Goal: Task Accomplishment & Management: Complete application form

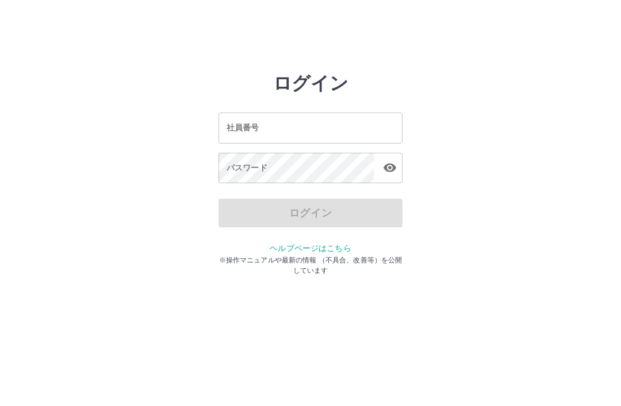
click at [222, 125] on input "社員番号" at bounding box center [310, 128] width 184 height 30
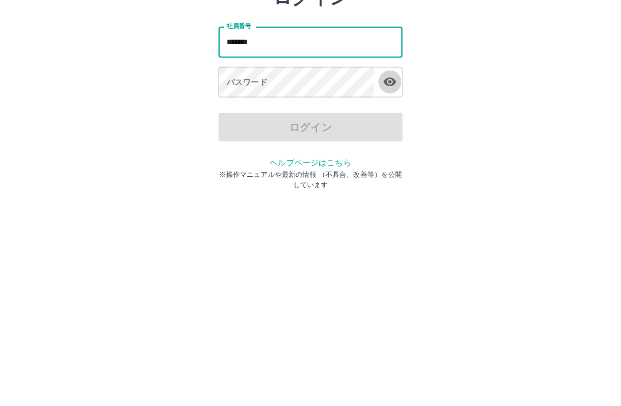
click at [388, 161] on icon "button" at bounding box center [390, 168] width 14 height 14
type input "*******"
click at [228, 153] on div "パスワード パスワード" at bounding box center [310, 169] width 184 height 32
click at [233, 153] on div "パスワード パスワード" at bounding box center [310, 169] width 184 height 32
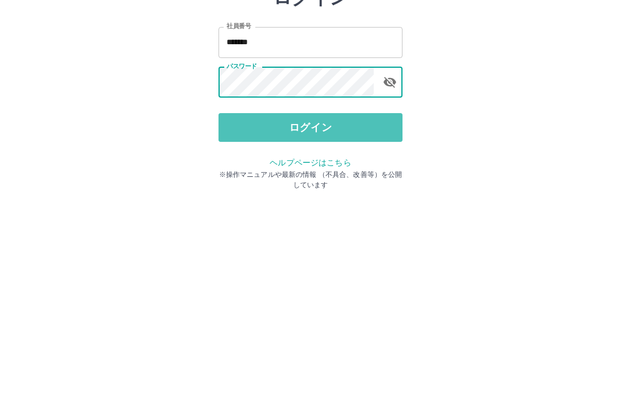
click at [306, 199] on button "ログイン" at bounding box center [310, 213] width 184 height 29
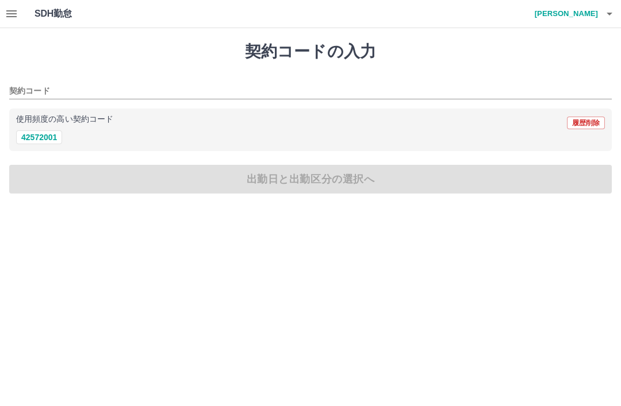
click at [371, 176] on div "契約コードの入力 契約コード 使用頻度の高い契約コード 履歴削除 42572001 出勤日と出勤区分の選択へ" at bounding box center [310, 117] width 621 height 179
click at [78, 126] on div "使用頻度の高い契約コード 履歴削除" at bounding box center [310, 123] width 588 height 15
click at [25, 128] on div "使用頻度の高い契約コード 履歴削除" at bounding box center [310, 123] width 588 height 15
click at [45, 132] on button "42572001" at bounding box center [39, 137] width 46 height 14
type input "********"
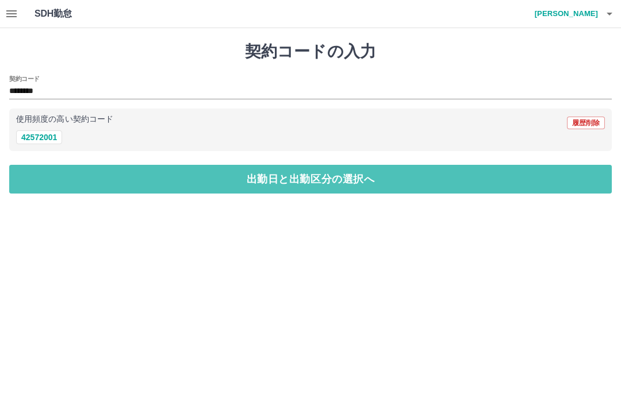
click at [290, 178] on button "出勤日と出勤区分の選択へ" at bounding box center [310, 179] width 602 height 29
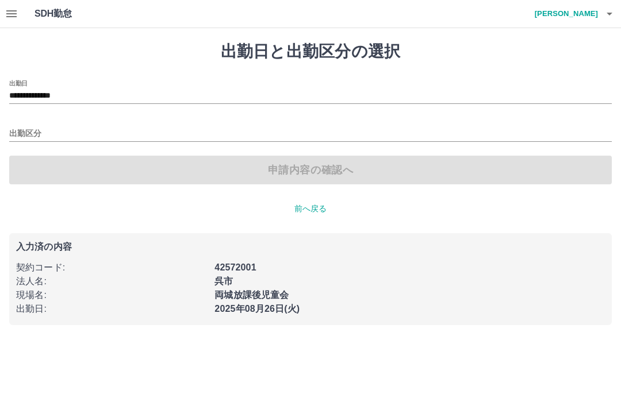
click at [34, 118] on div "出勤区分" at bounding box center [310, 130] width 602 height 24
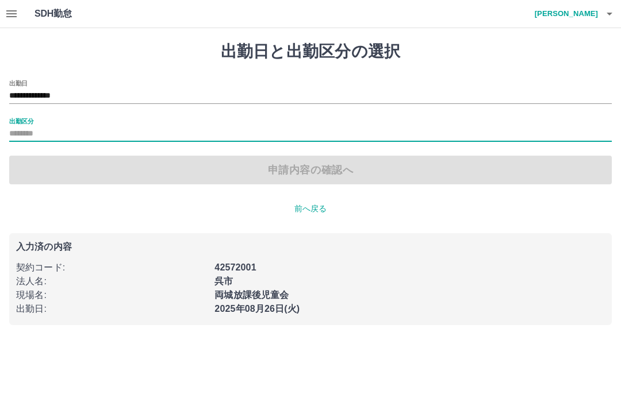
click at [32, 122] on label "出勤区分" at bounding box center [21, 121] width 24 height 9
click at [32, 127] on input "出勤区分" at bounding box center [310, 134] width 602 height 14
click at [278, 163] on div "申請内容の確認へ" at bounding box center [310, 170] width 602 height 29
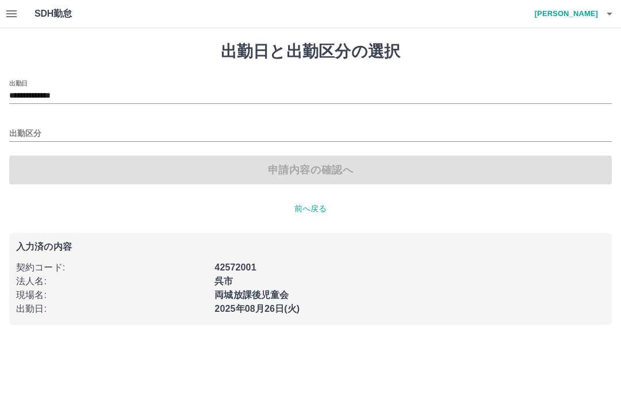
click at [299, 165] on div "申請内容の確認へ" at bounding box center [310, 170] width 602 height 29
click at [415, 172] on div "申請内容の確認へ" at bounding box center [310, 170] width 602 height 29
click at [50, 121] on div "出勤区分" at bounding box center [310, 130] width 602 height 24
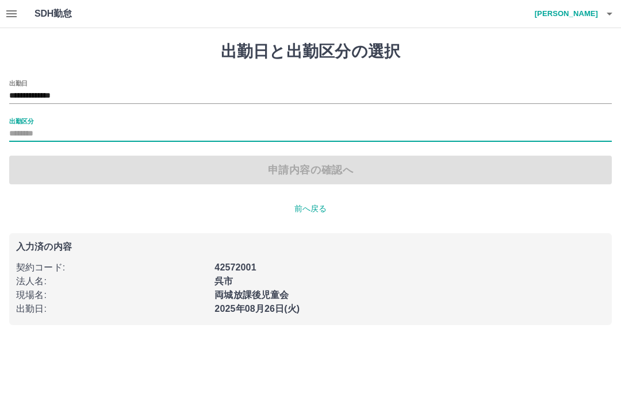
click at [329, 161] on div "申請内容の確認へ" at bounding box center [310, 170] width 602 height 29
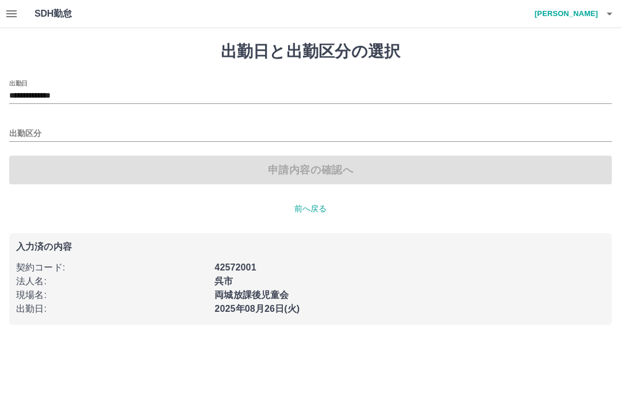
click at [355, 164] on div "申請内容の確認へ" at bounding box center [310, 170] width 602 height 29
click at [9, 111] on div "**********" at bounding box center [310, 132] width 602 height 105
click at [22, 127] on input "出勤区分" at bounding box center [310, 134] width 602 height 14
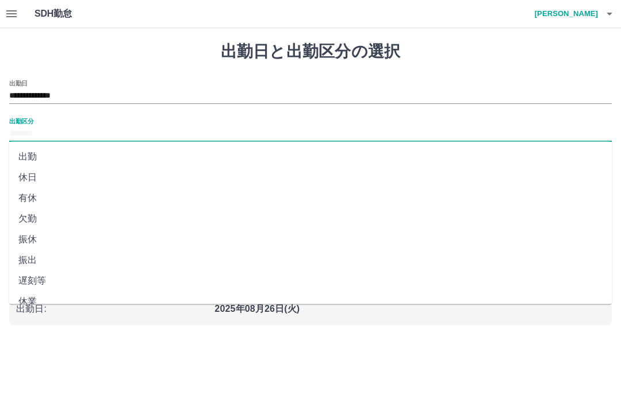
click at [43, 154] on li "出勤" at bounding box center [310, 157] width 602 height 21
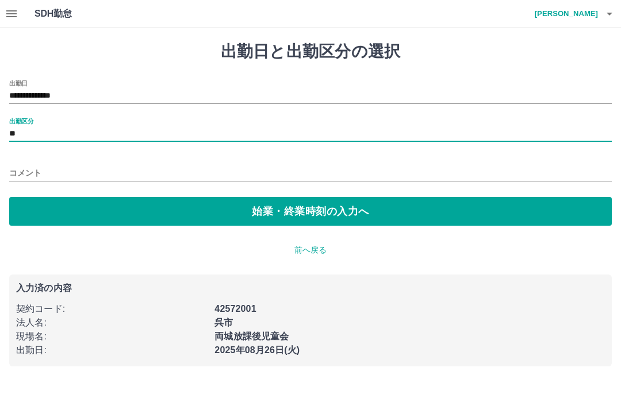
type input "**"
click at [33, 111] on div "**********" at bounding box center [310, 153] width 602 height 146
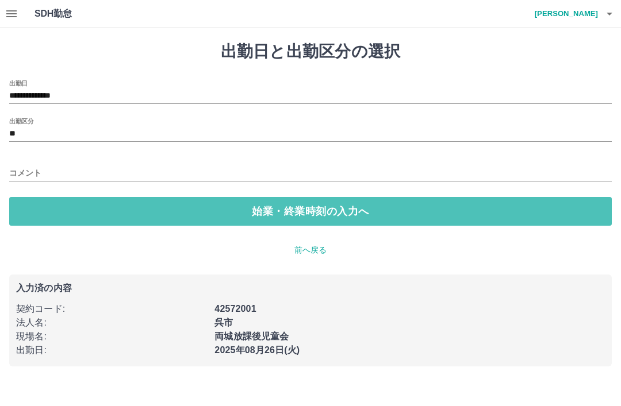
click at [291, 209] on button "始業・終業時刻の入力へ" at bounding box center [310, 211] width 602 height 29
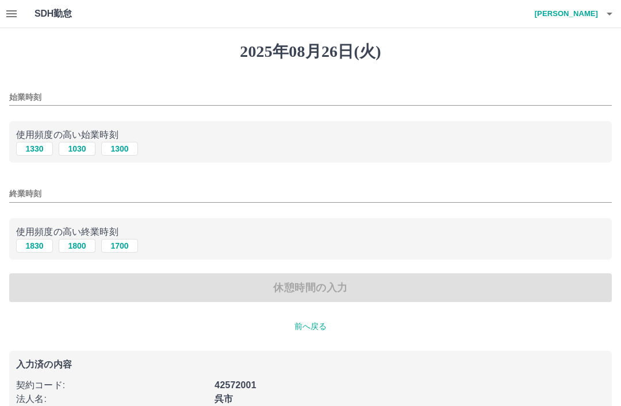
click at [25, 82] on div "始業時刻" at bounding box center [310, 94] width 602 height 28
click at [22, 85] on div "始業時刻" at bounding box center [310, 94] width 602 height 28
click at [24, 84] on div "始業時刻" at bounding box center [310, 94] width 602 height 28
click at [24, 89] on input "始業時刻" at bounding box center [310, 97] width 602 height 17
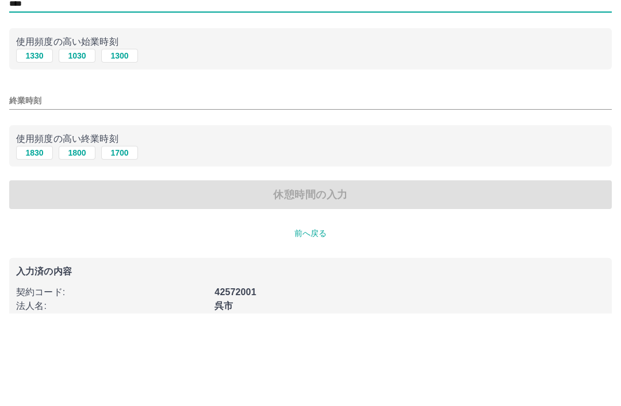
type input "****"
click at [15, 186] on input "終業時刻" at bounding box center [310, 194] width 602 height 17
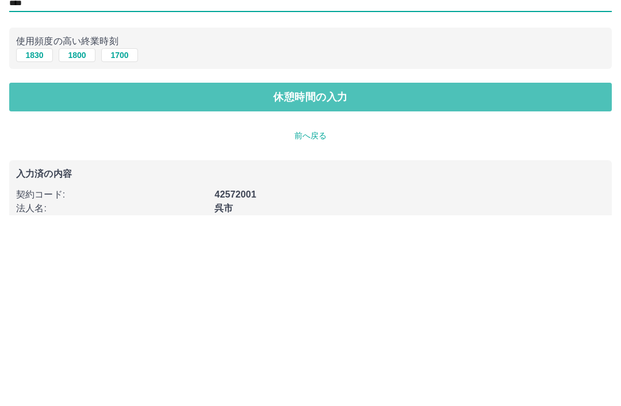
type input "****"
click at [306, 274] on button "休憩時間の入力" at bounding box center [310, 288] width 602 height 29
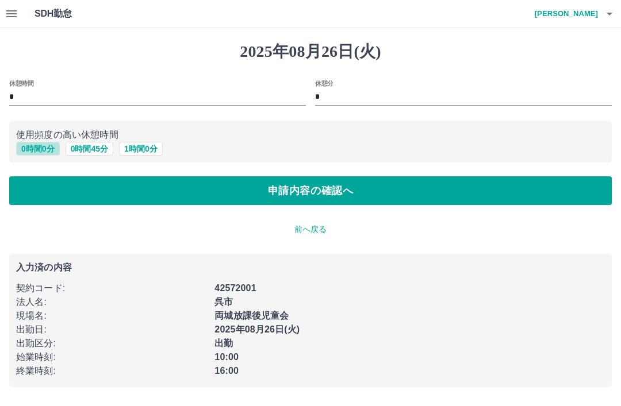
click at [40, 142] on button "0 時間 0 分" at bounding box center [38, 149] width 44 height 14
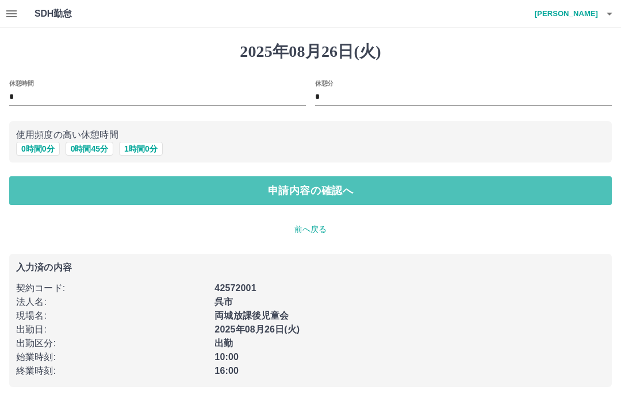
click at [326, 186] on button "申請内容の確認へ" at bounding box center [310, 190] width 602 height 29
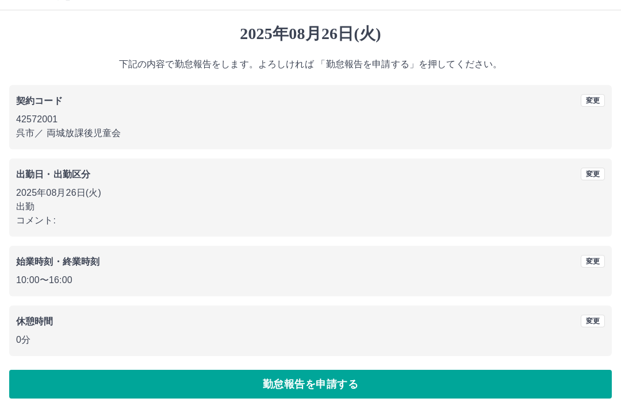
scroll to position [24, 0]
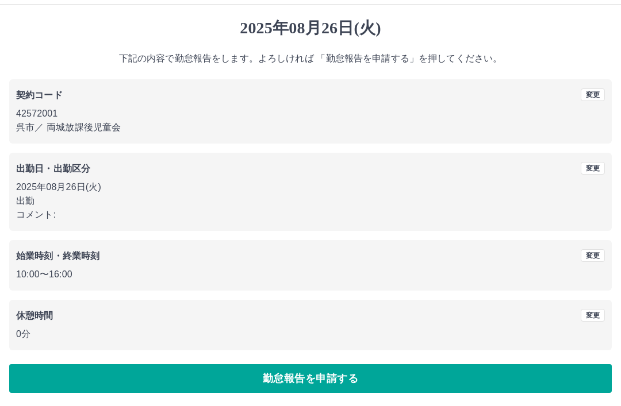
click at [379, 372] on button "勤怠報告を申請する" at bounding box center [310, 378] width 602 height 29
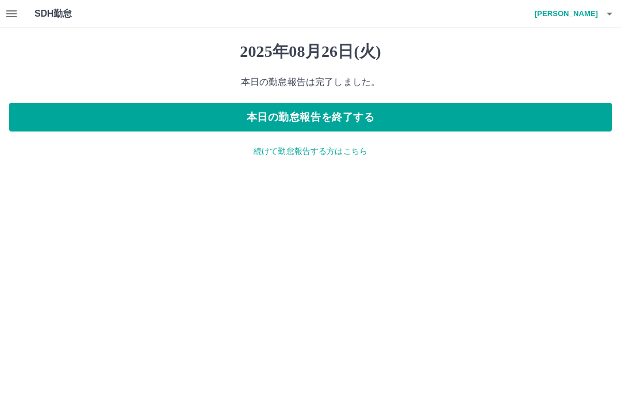
click at [370, 109] on button "本日の勤怠報告を終了する" at bounding box center [310, 117] width 602 height 29
